Goal: Check status: Check status

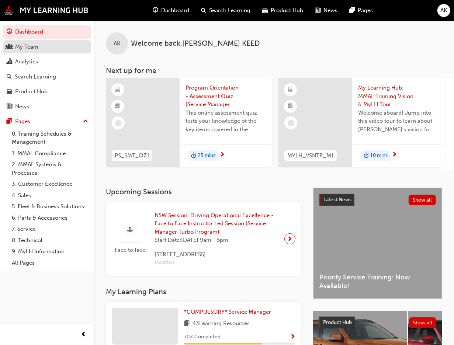
click at [28, 47] on div "My Team" at bounding box center [26, 47] width 23 height 8
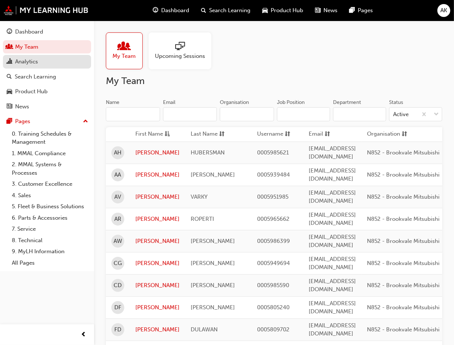
click at [27, 57] on div "Analytics" at bounding box center [47, 61] width 81 height 9
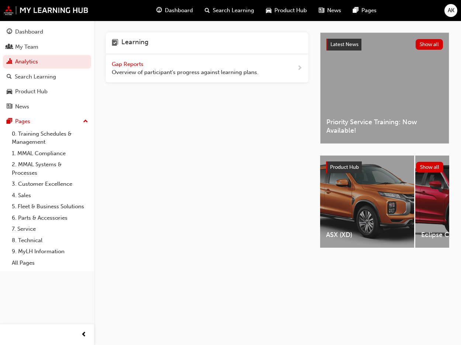
click at [130, 65] on span "Gap Reports" at bounding box center [128, 64] width 33 height 7
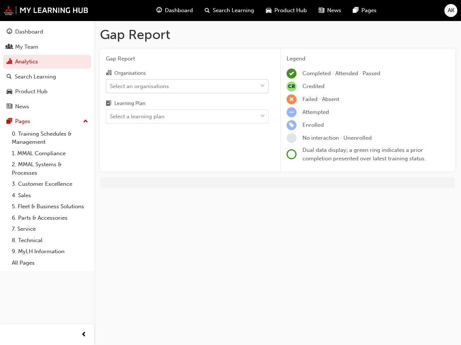
click at [208, 86] on div "Select an organisations" at bounding box center [181, 86] width 151 height 13
click at [111, 86] on input "Organisations Select an organisations" at bounding box center [110, 86] width 1 height 6
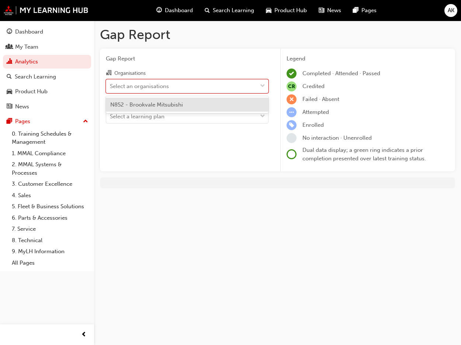
click at [207, 105] on div "N852 - Brookvale Mitsubishi" at bounding box center [187, 105] width 163 height 14
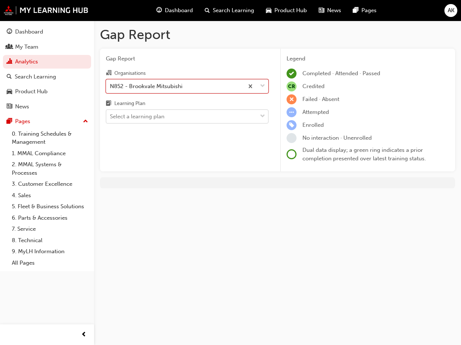
click at [179, 114] on div "Select a learning plan" at bounding box center [181, 116] width 151 height 13
click at [111, 114] on input "Learning Plan Select a learning plan" at bounding box center [110, 116] width 1 height 6
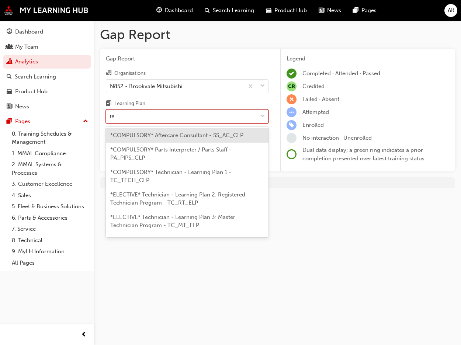
type input "tec"
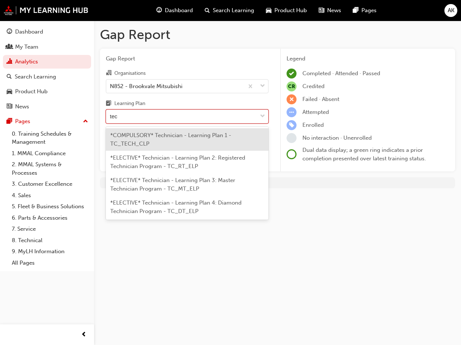
click at [177, 135] on span "*COMPULSORY* Technician - Learning Plan 1 - TC_TECH_CLP" at bounding box center [170, 139] width 121 height 15
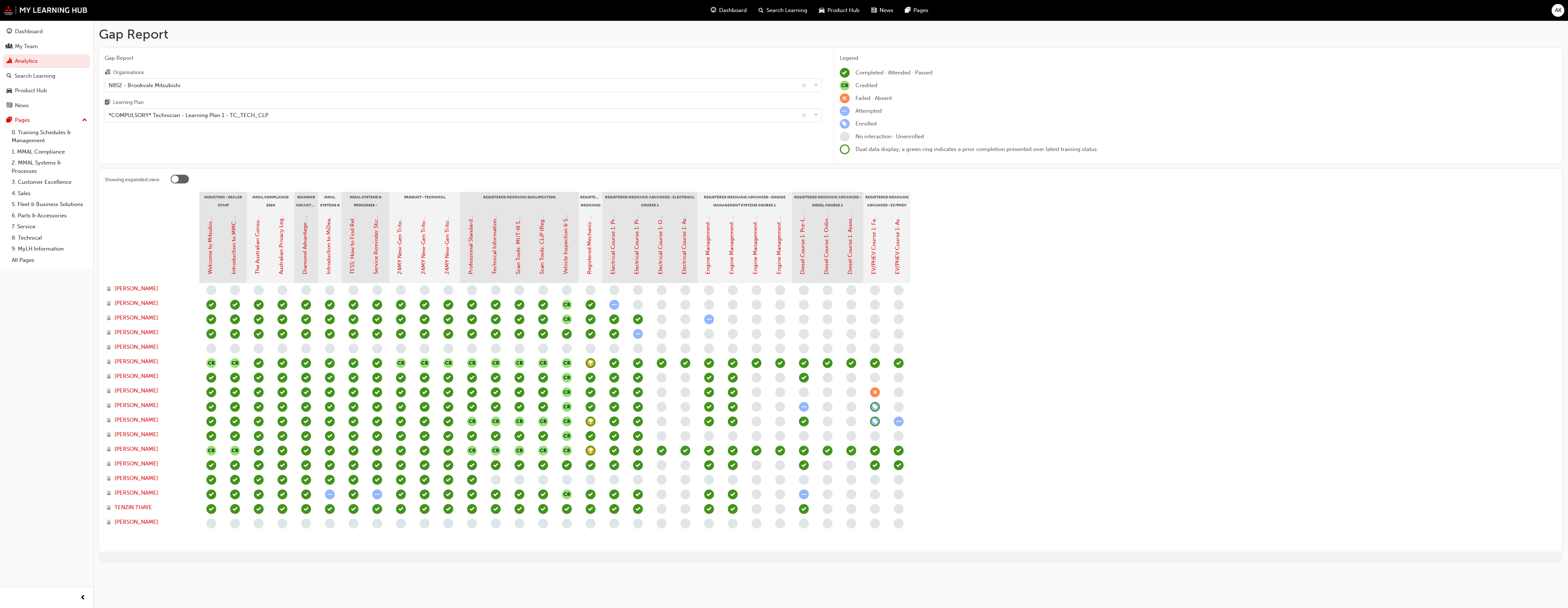
drag, startPoint x: 1255, startPoint y: 378, endPoint x: 1295, endPoint y: 294, distance: 93.0
click at [448, 341] on section "Induction - Dealer Staff MMAL Compliance 2024 Diamond Advantage - Fundamentals …" at bounding box center [831, 369] width 1452 height 354
